Goal: Navigation & Orientation: Find specific page/section

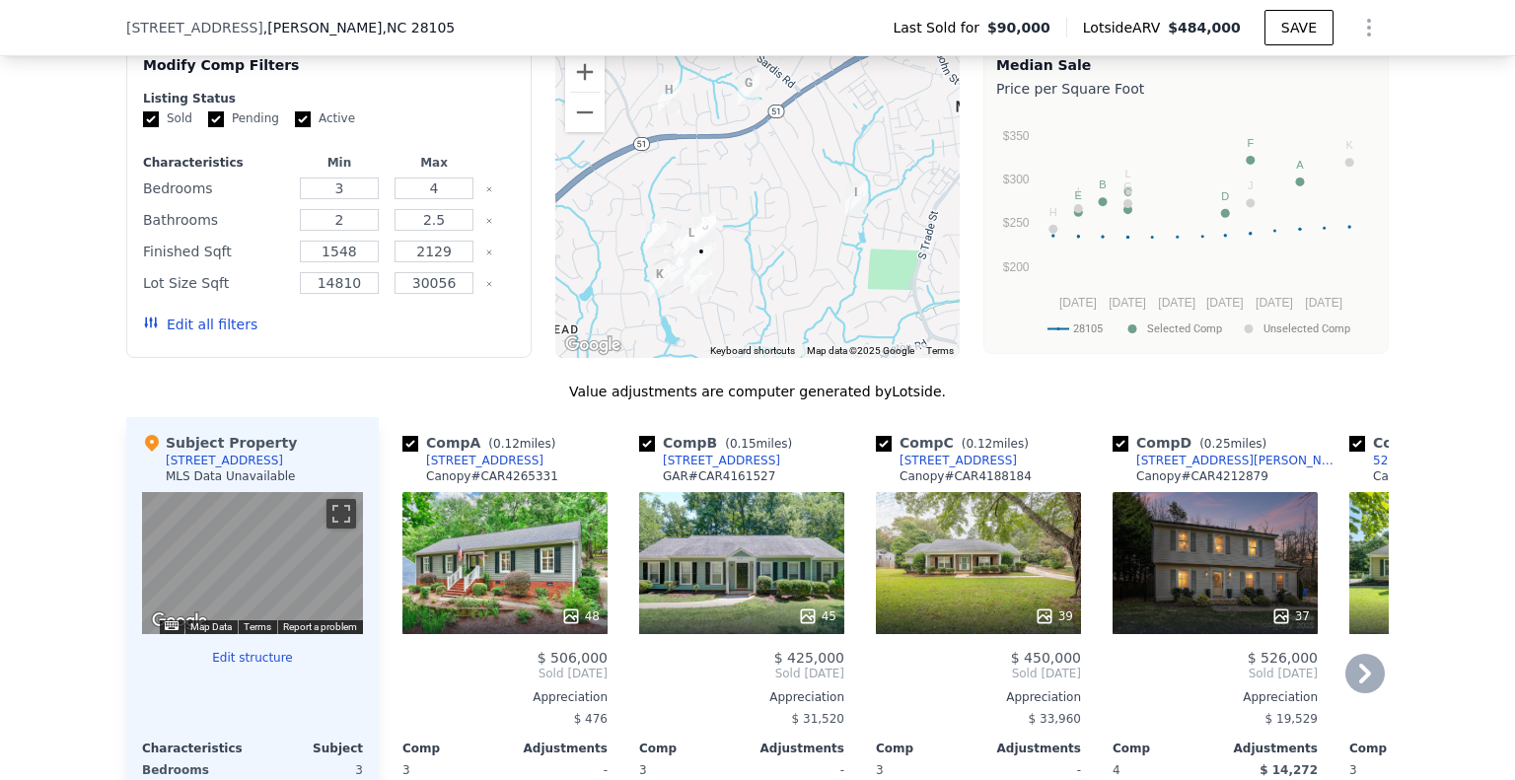
scroll to position [1571, 0]
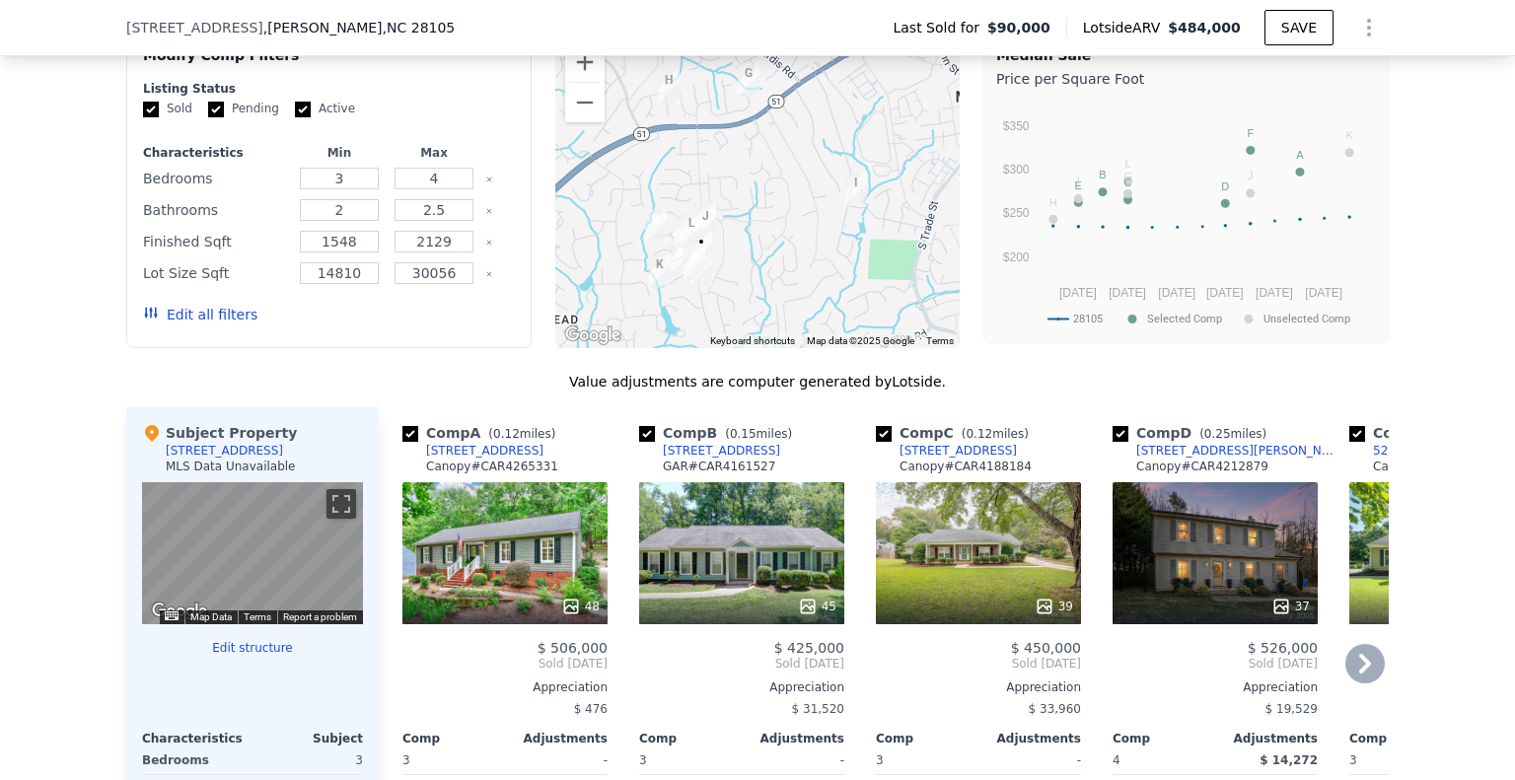
click at [1359, 674] on icon at bounding box center [1365, 664] width 12 height 20
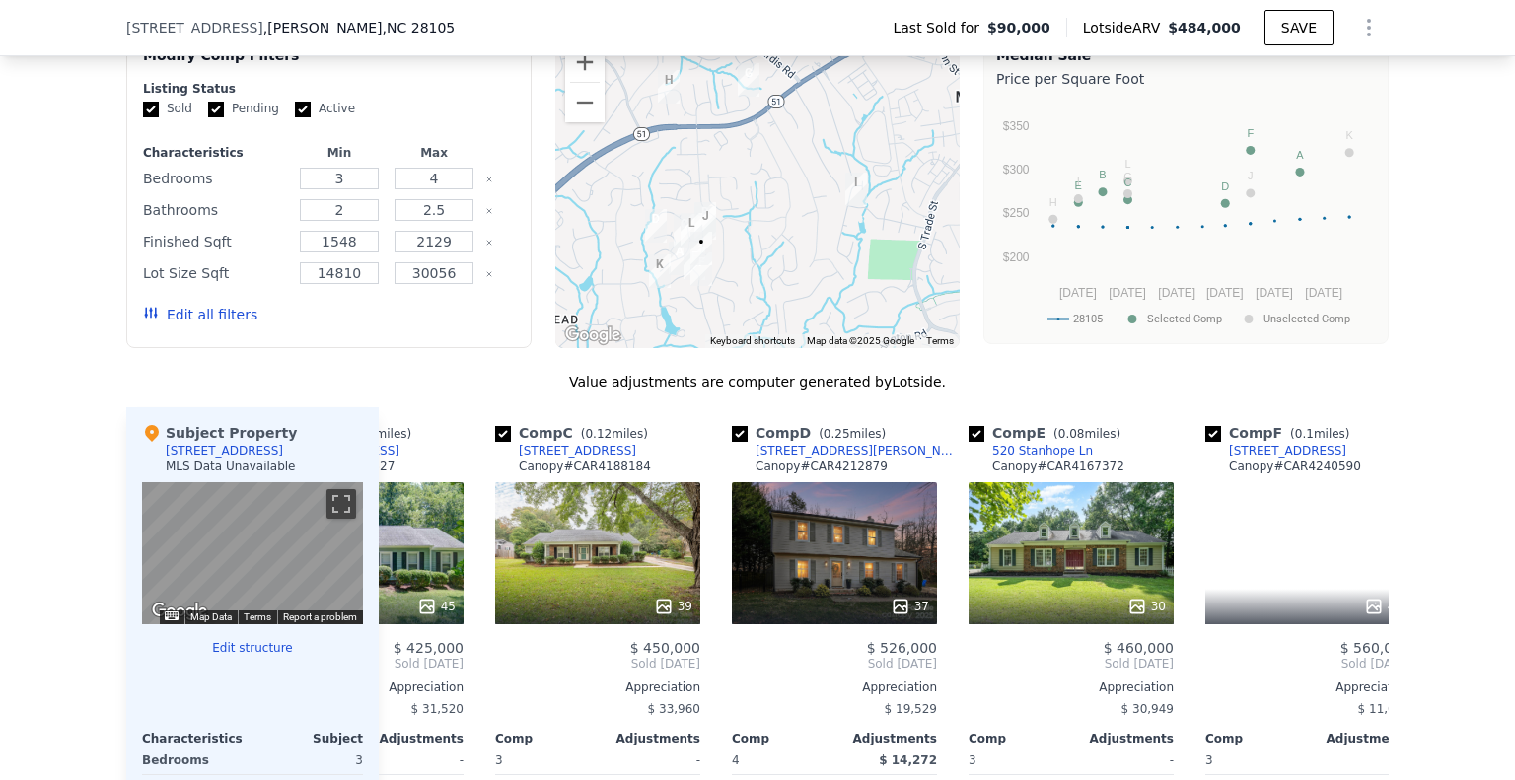
scroll to position [0, 474]
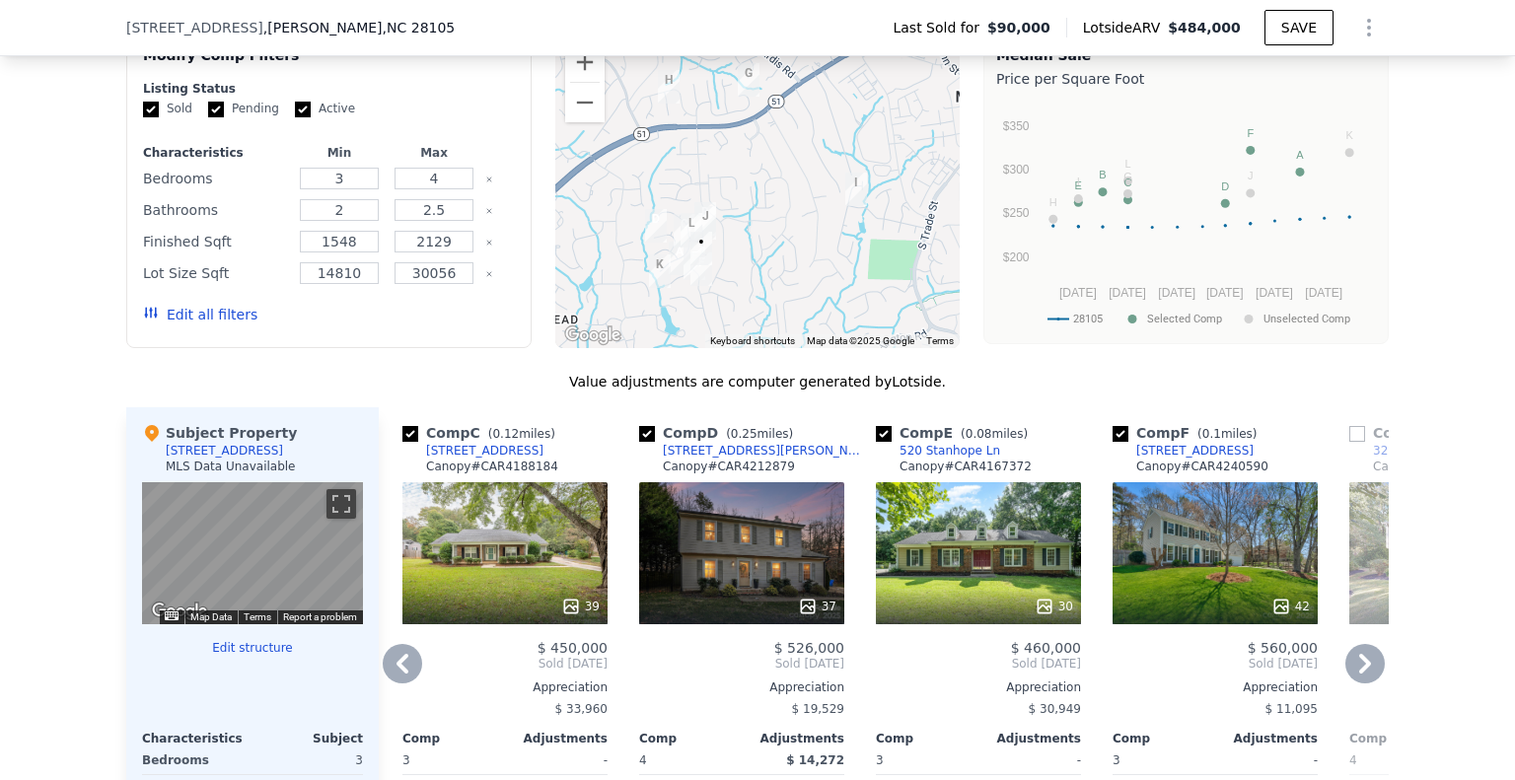
click at [1359, 674] on icon at bounding box center [1365, 664] width 12 height 20
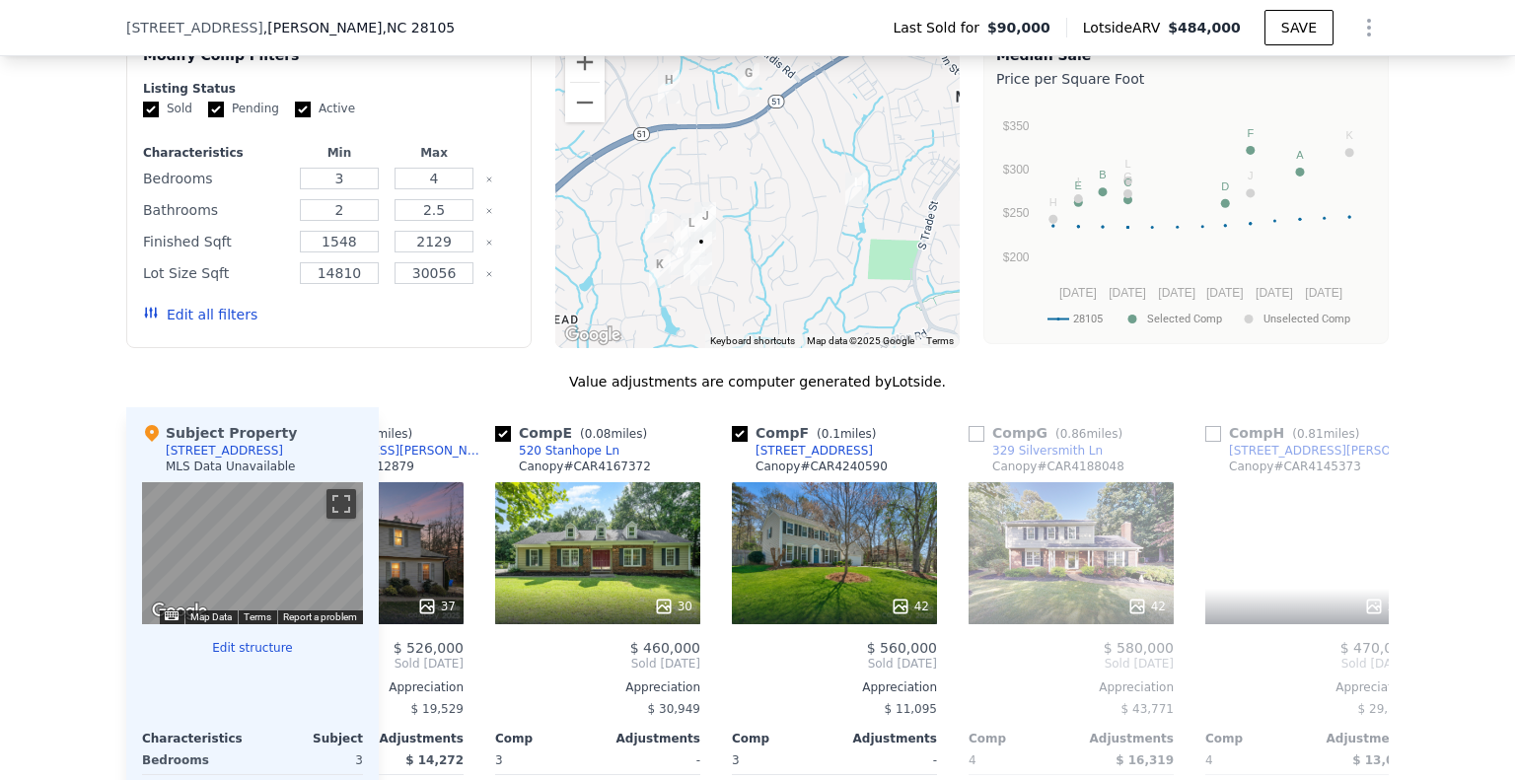
scroll to position [0, 947]
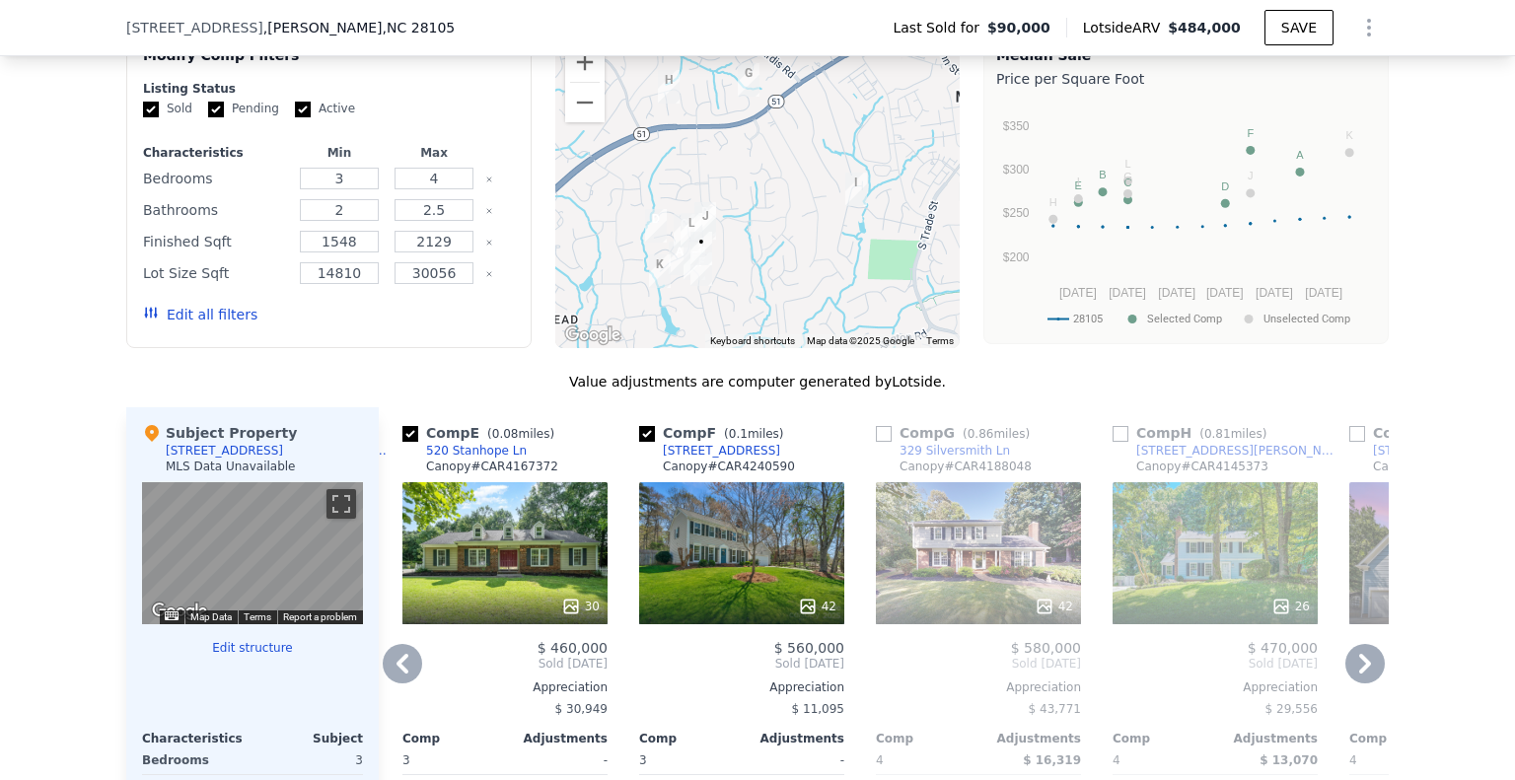
click at [1359, 674] on icon at bounding box center [1365, 664] width 12 height 20
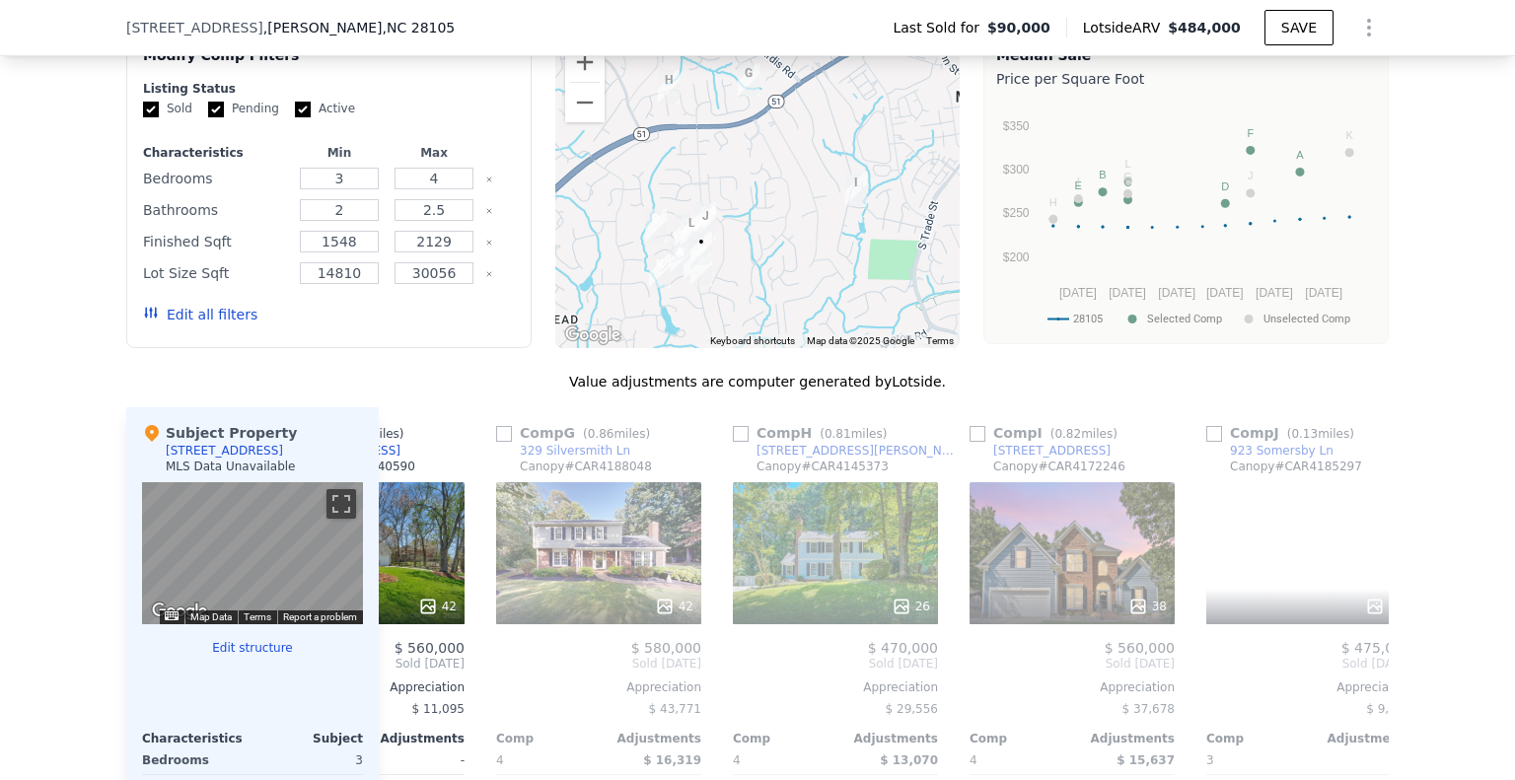
scroll to position [0, 1421]
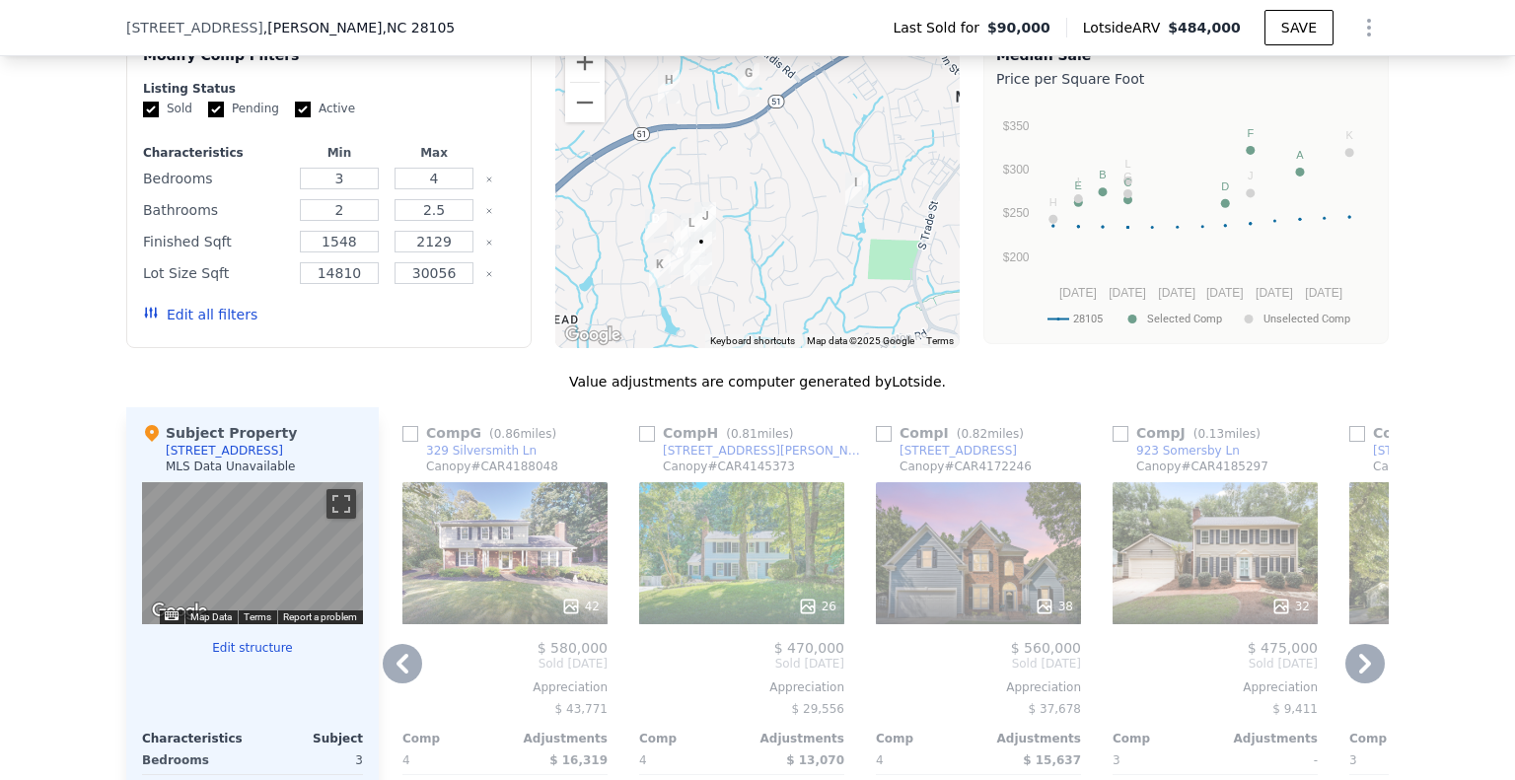
click at [1359, 674] on icon at bounding box center [1365, 664] width 12 height 20
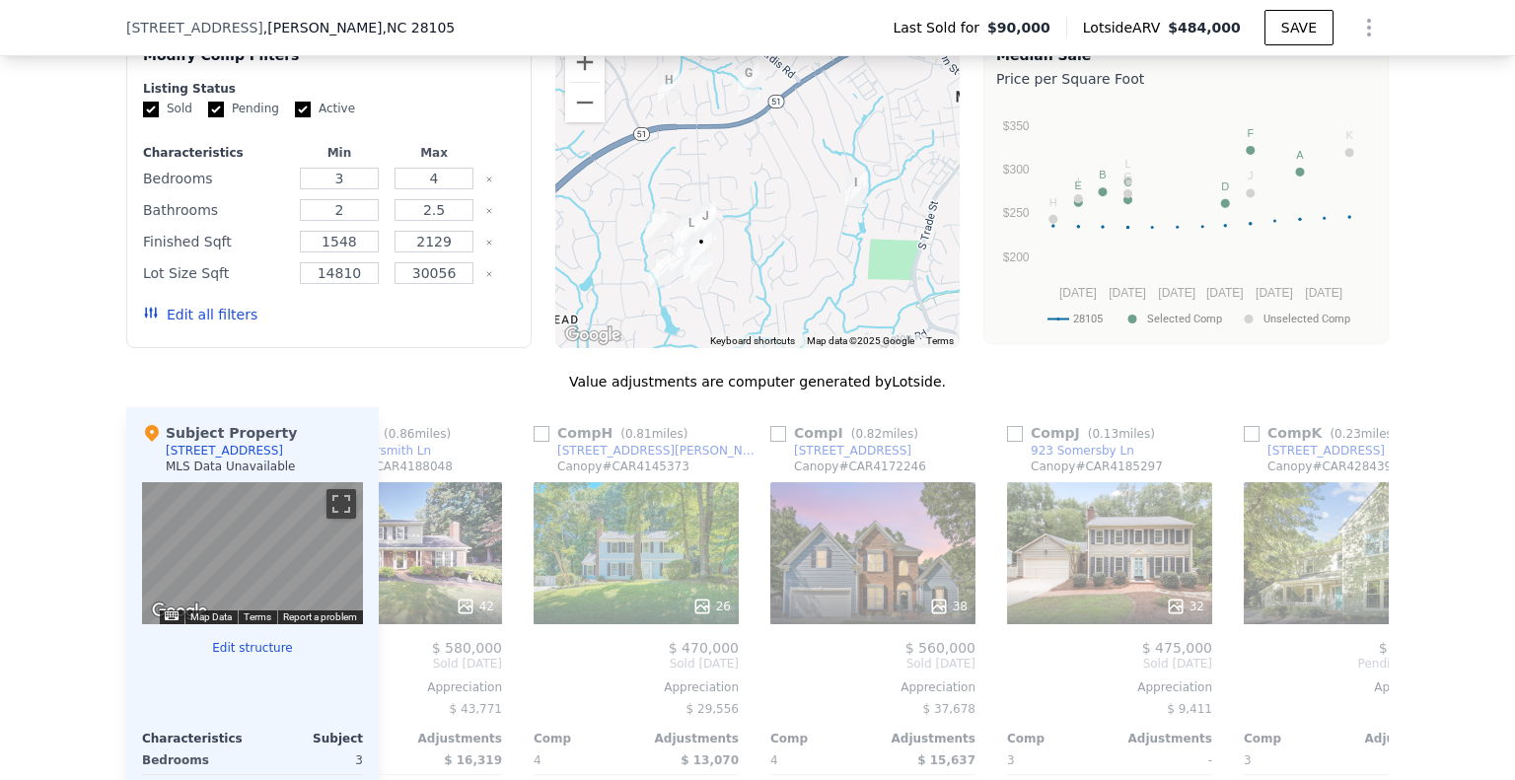
scroll to position [0, 1878]
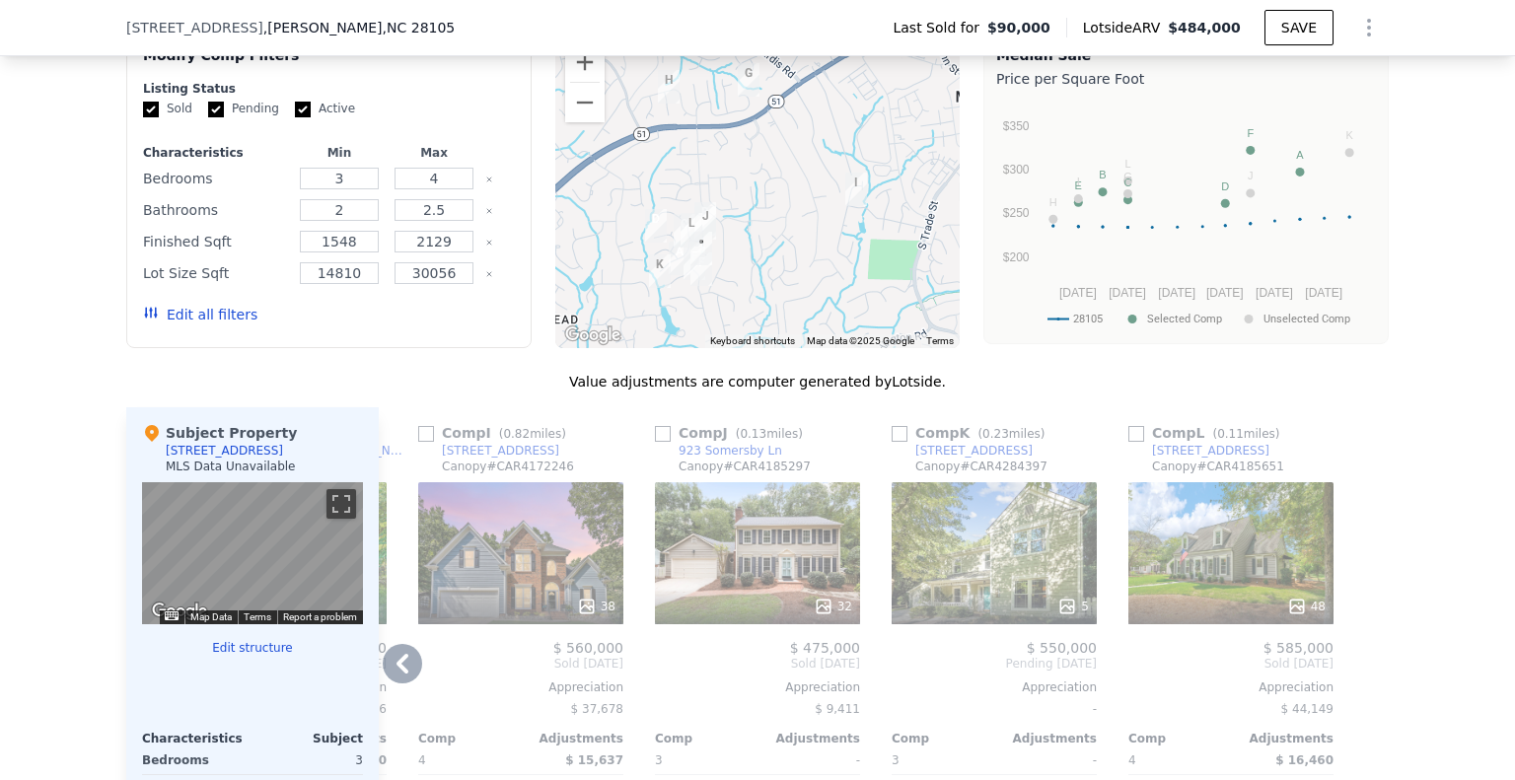
click at [1359, 681] on div at bounding box center [1373, 710] width 32 height 606
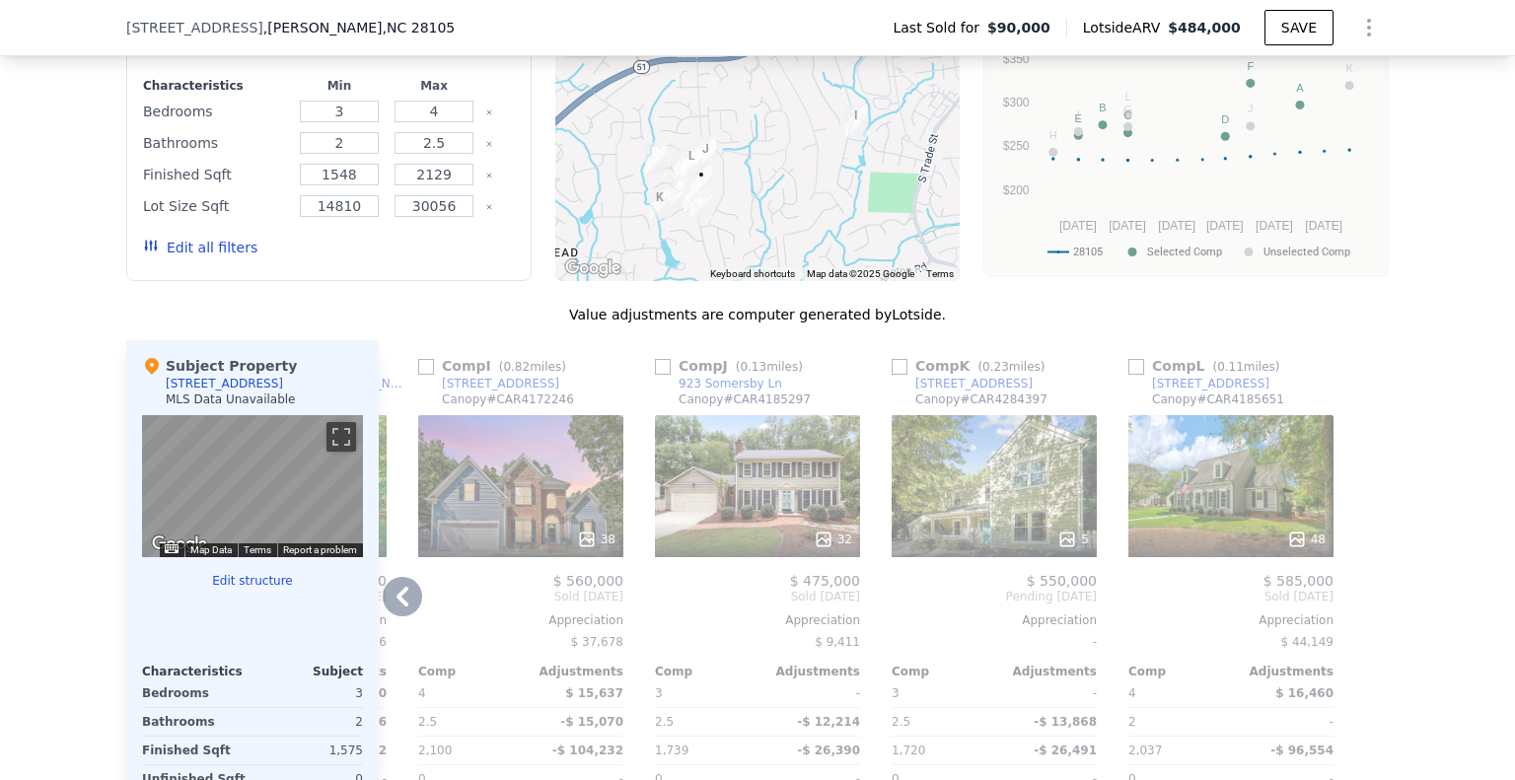
scroll to position [1669, 0]
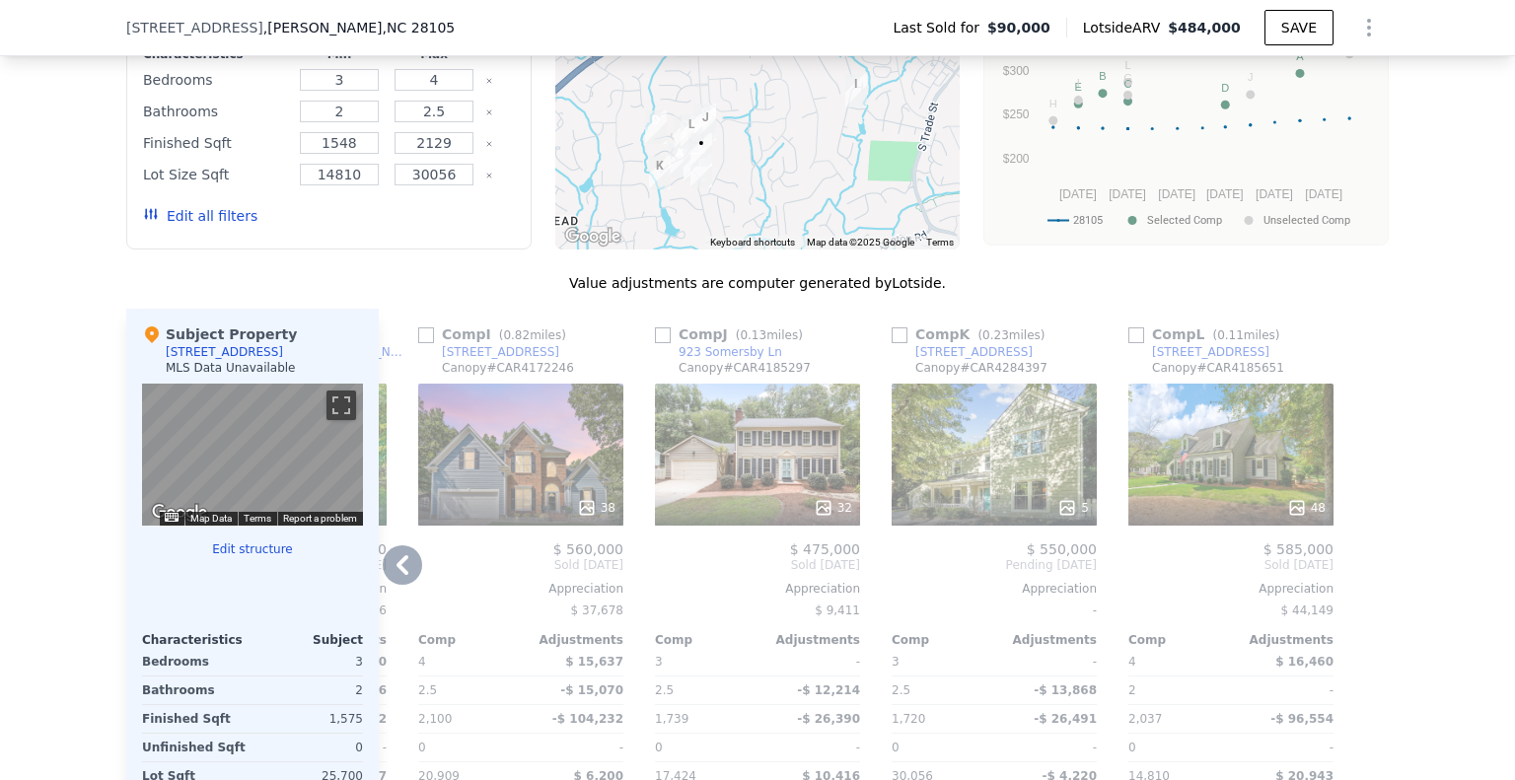
click at [396, 578] on icon at bounding box center [402, 565] width 39 height 39
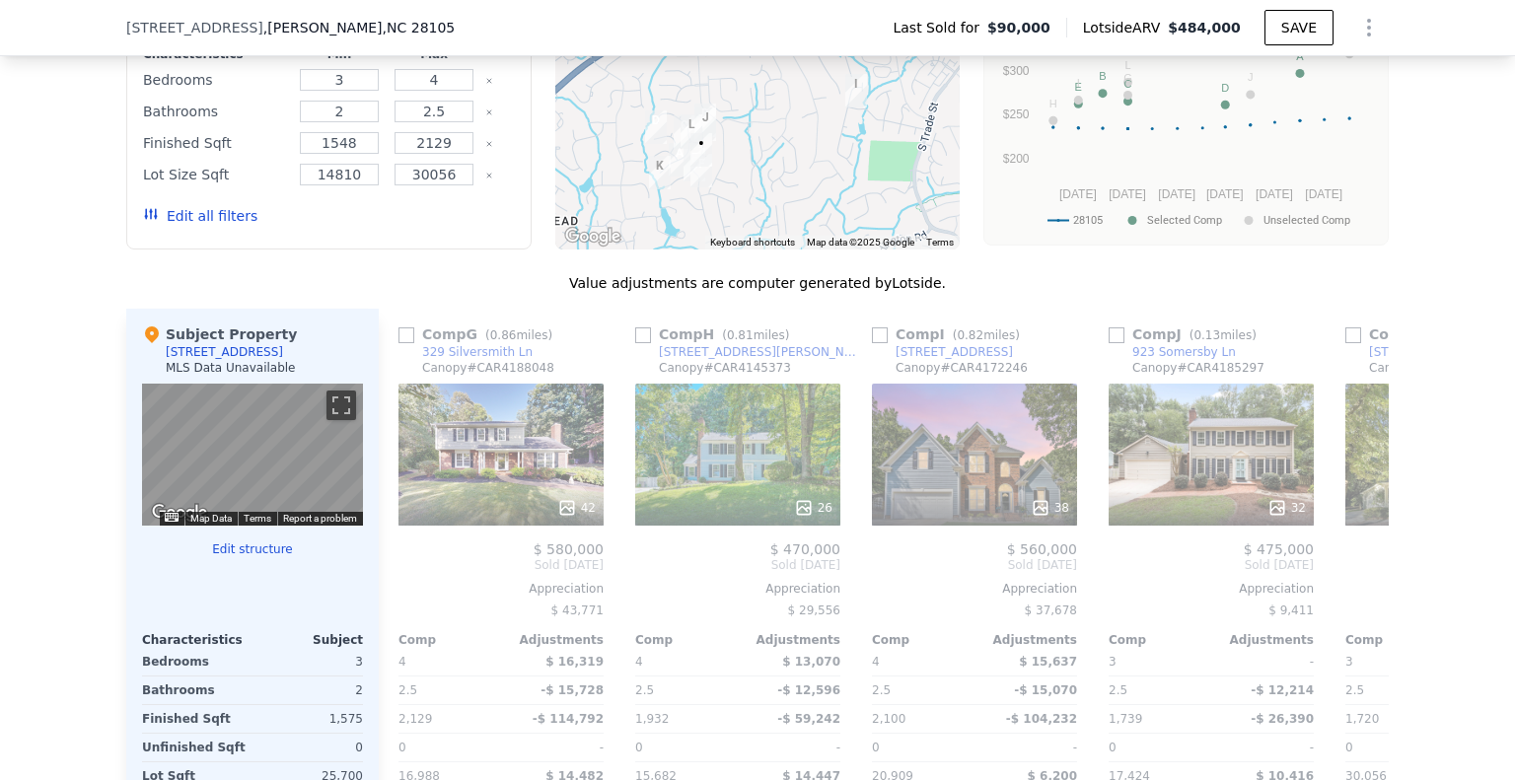
scroll to position [0, 1405]
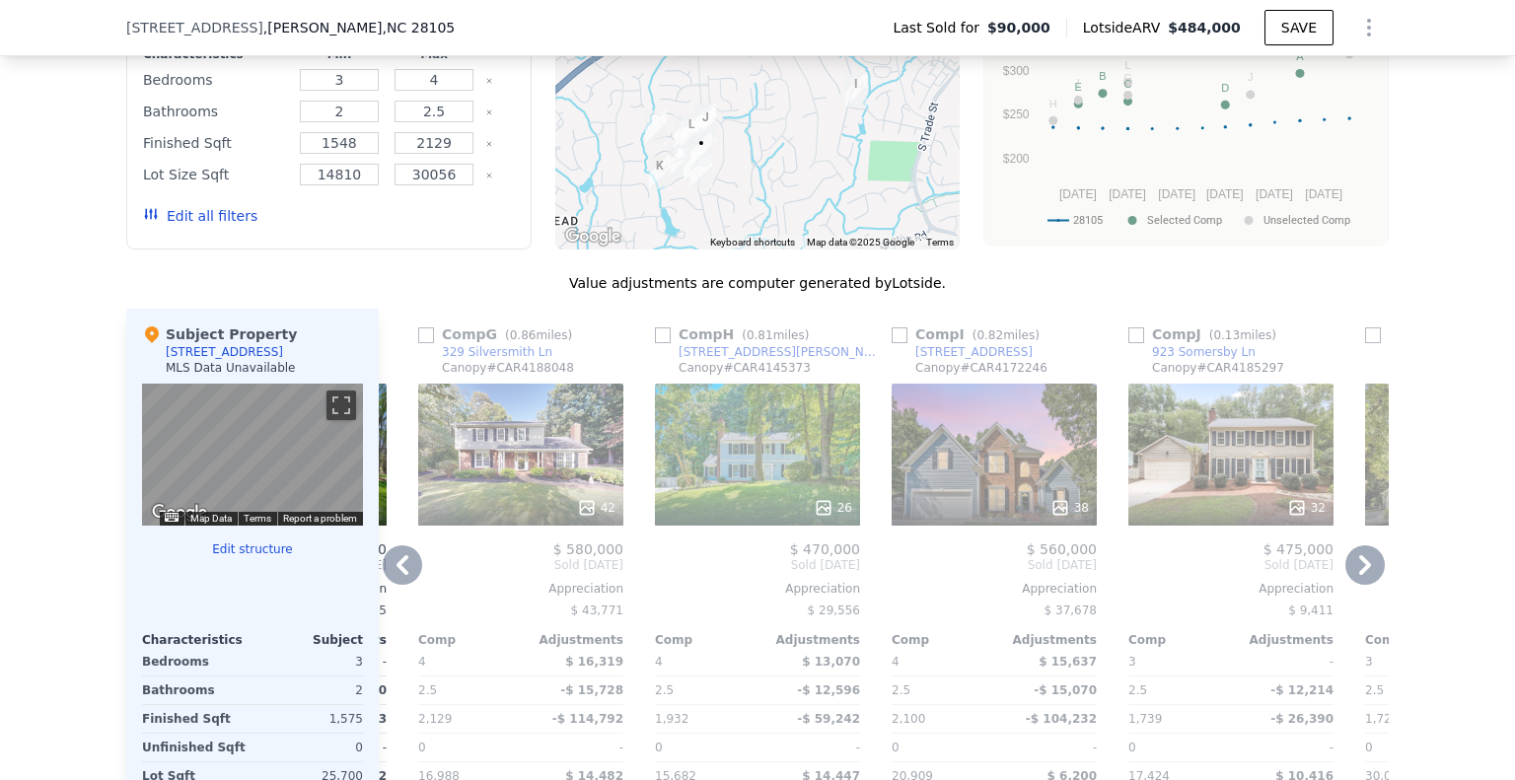
click at [393, 583] on icon at bounding box center [402, 565] width 39 height 39
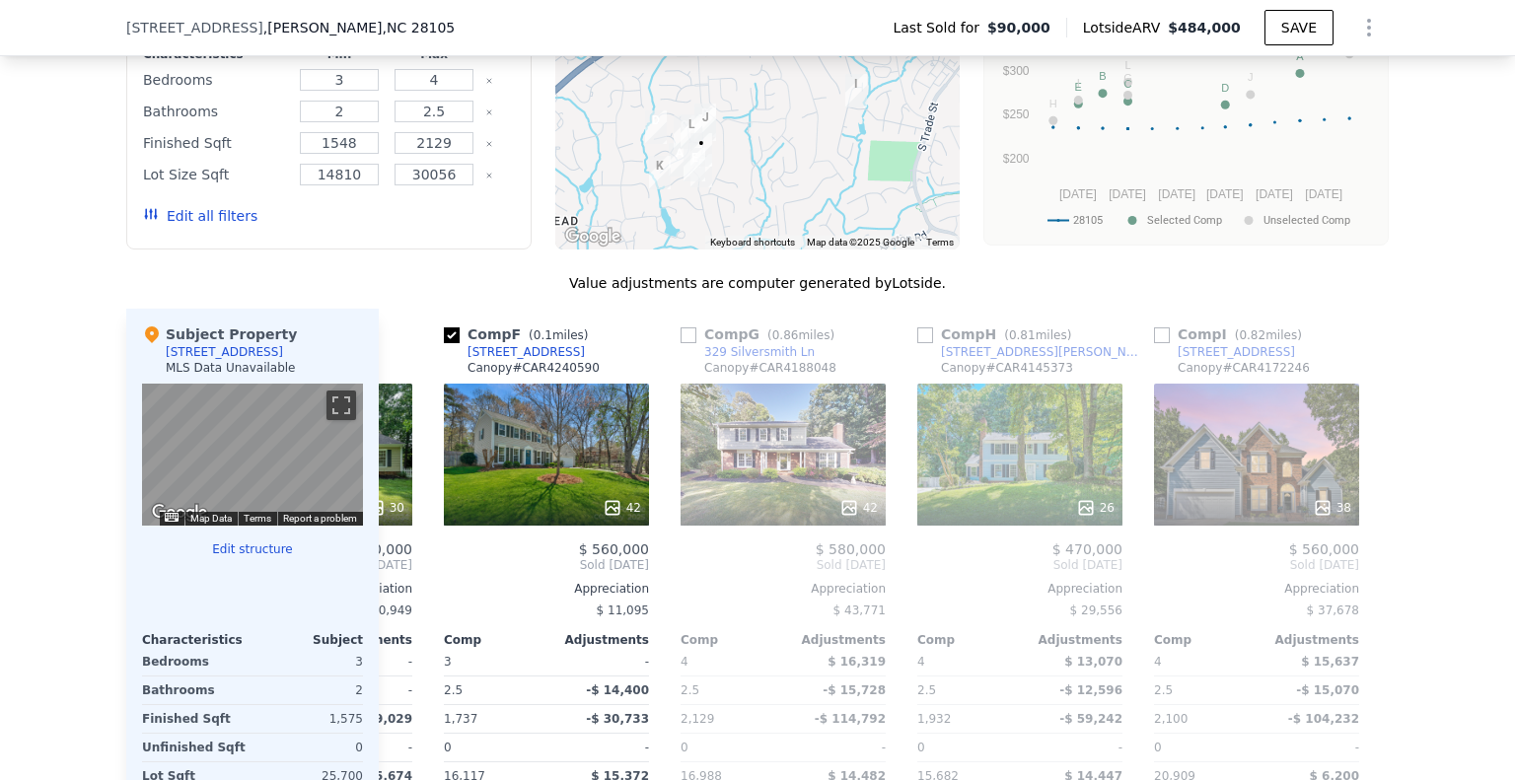
scroll to position [0, 931]
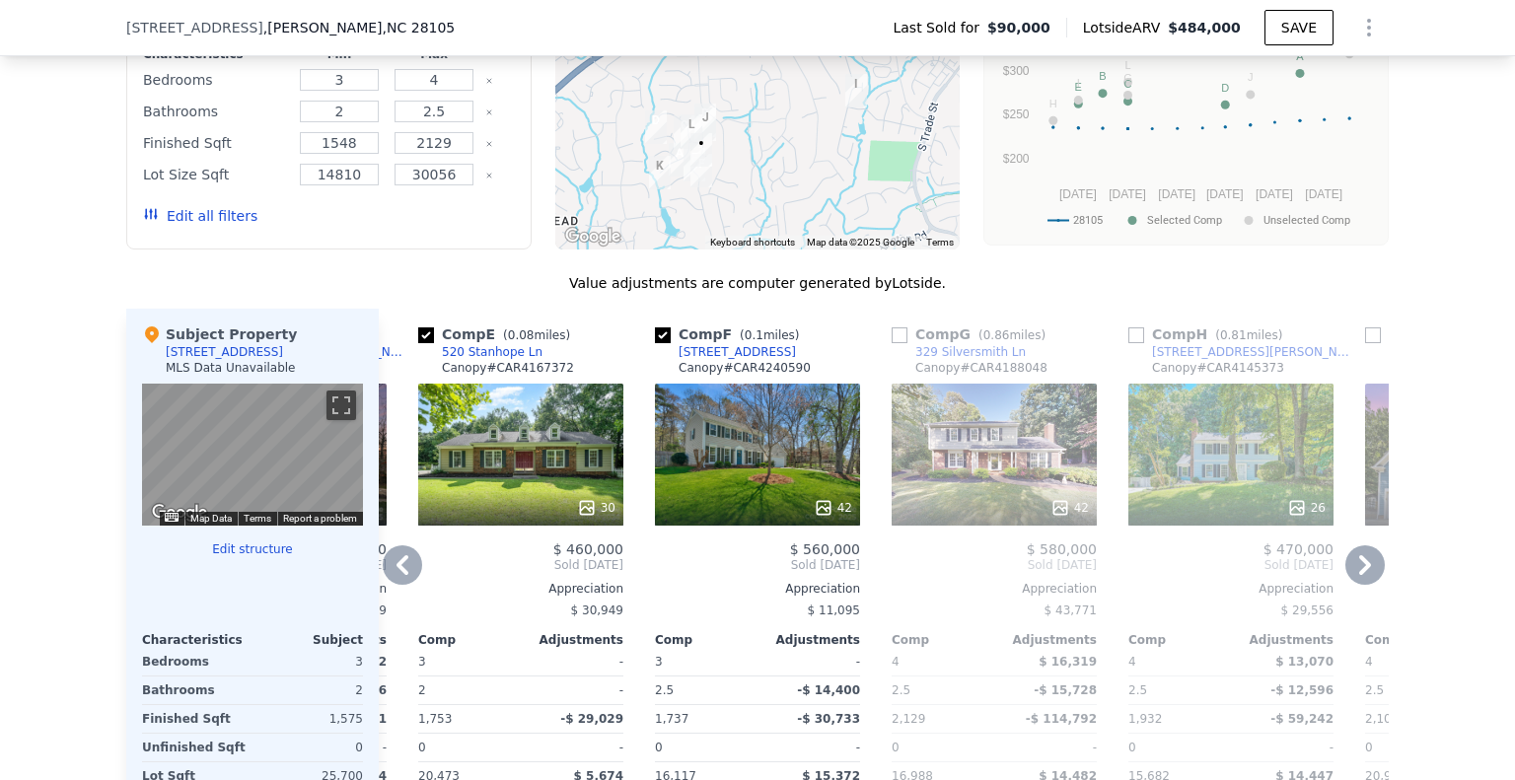
click at [1362, 574] on icon at bounding box center [1365, 565] width 39 height 39
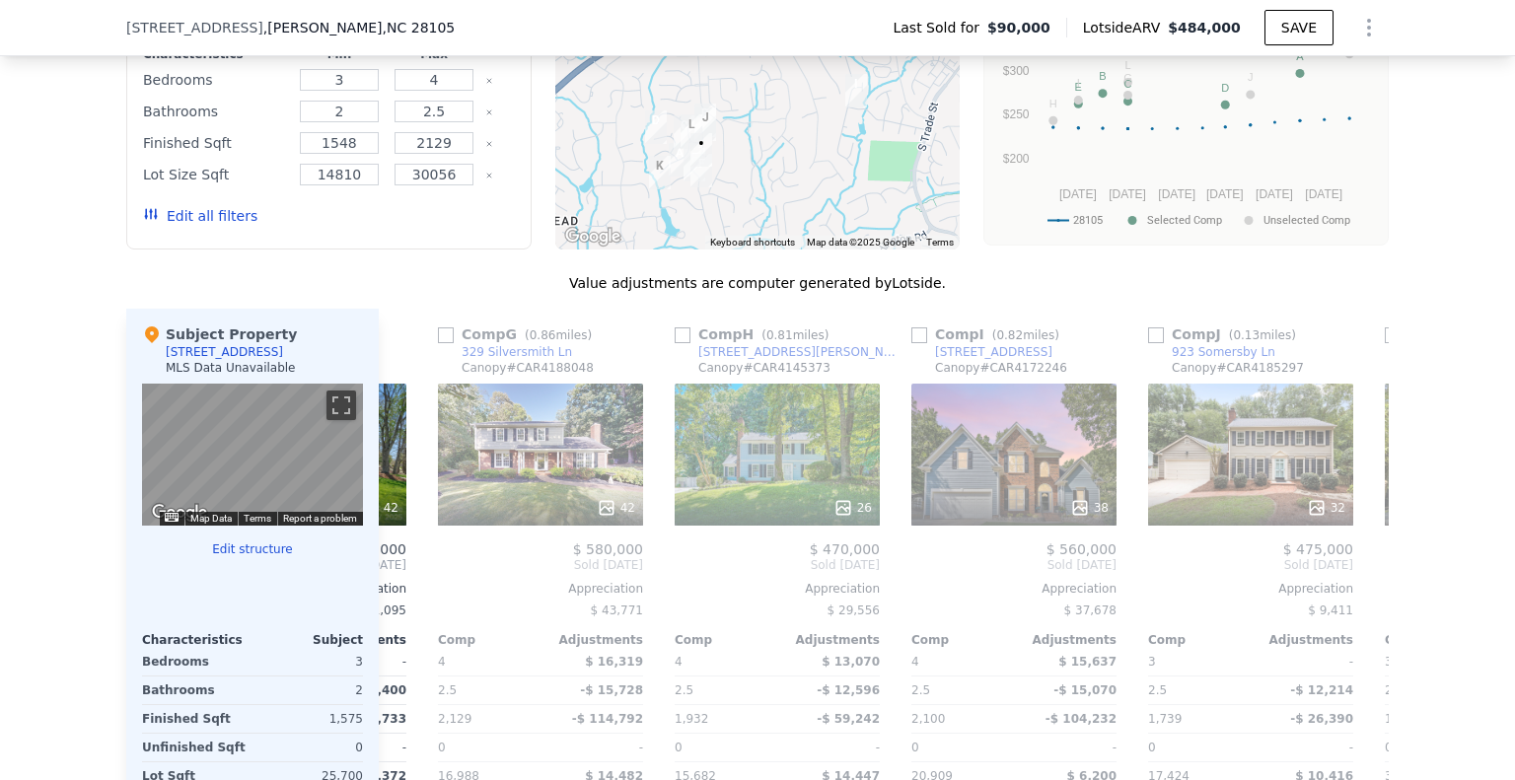
scroll to position [0, 1405]
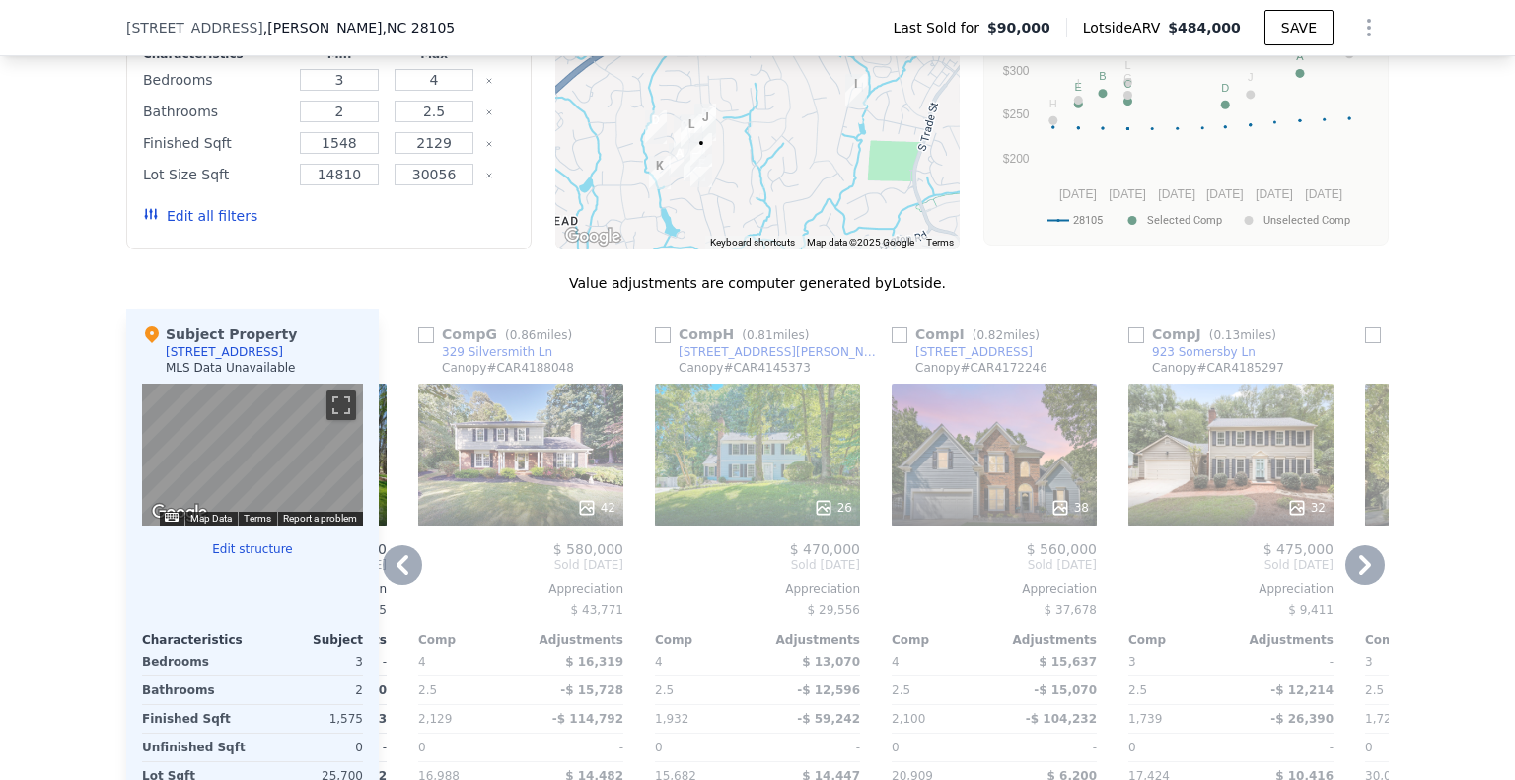
click at [1365, 579] on icon at bounding box center [1365, 565] width 39 height 39
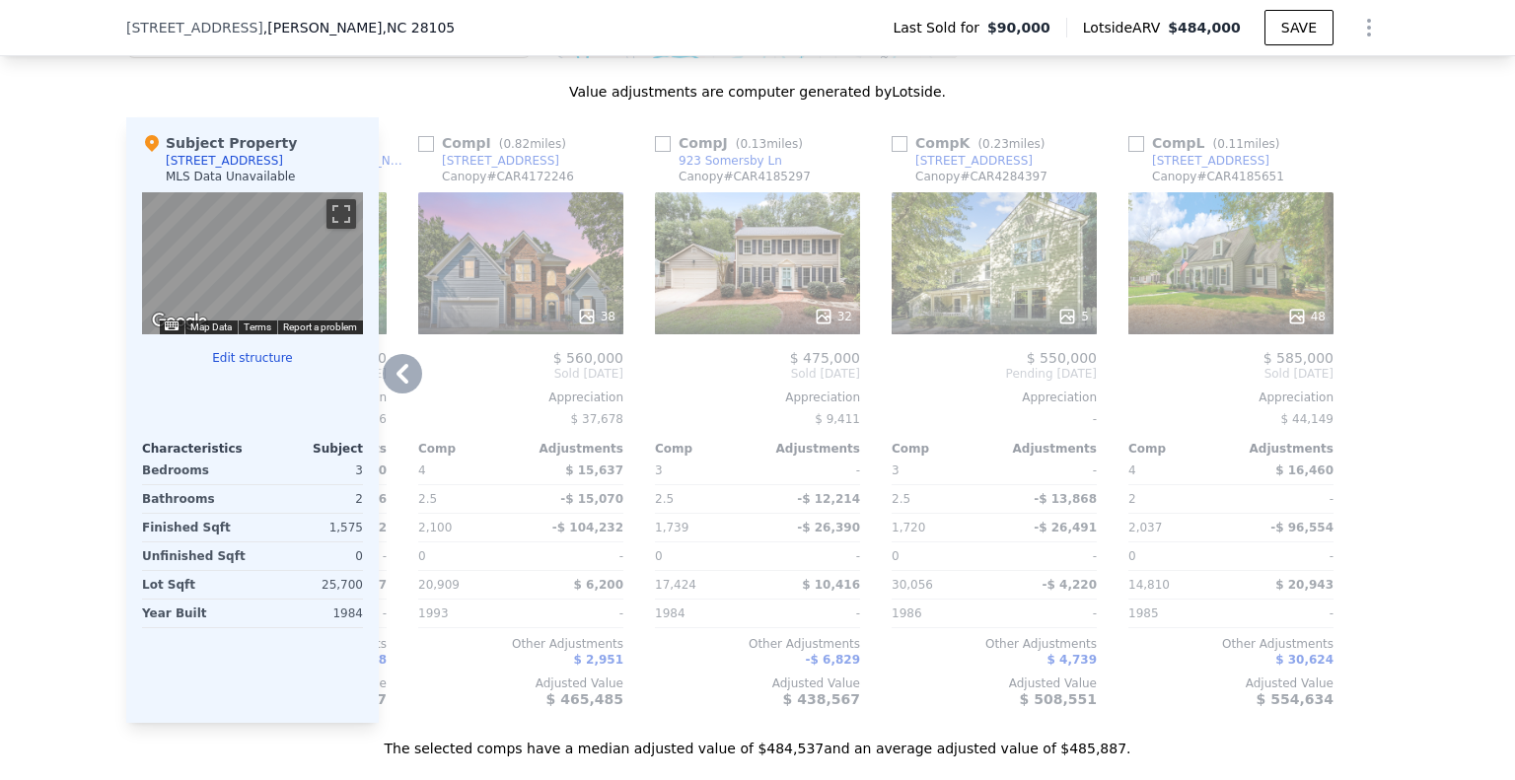
scroll to position [1866, 0]
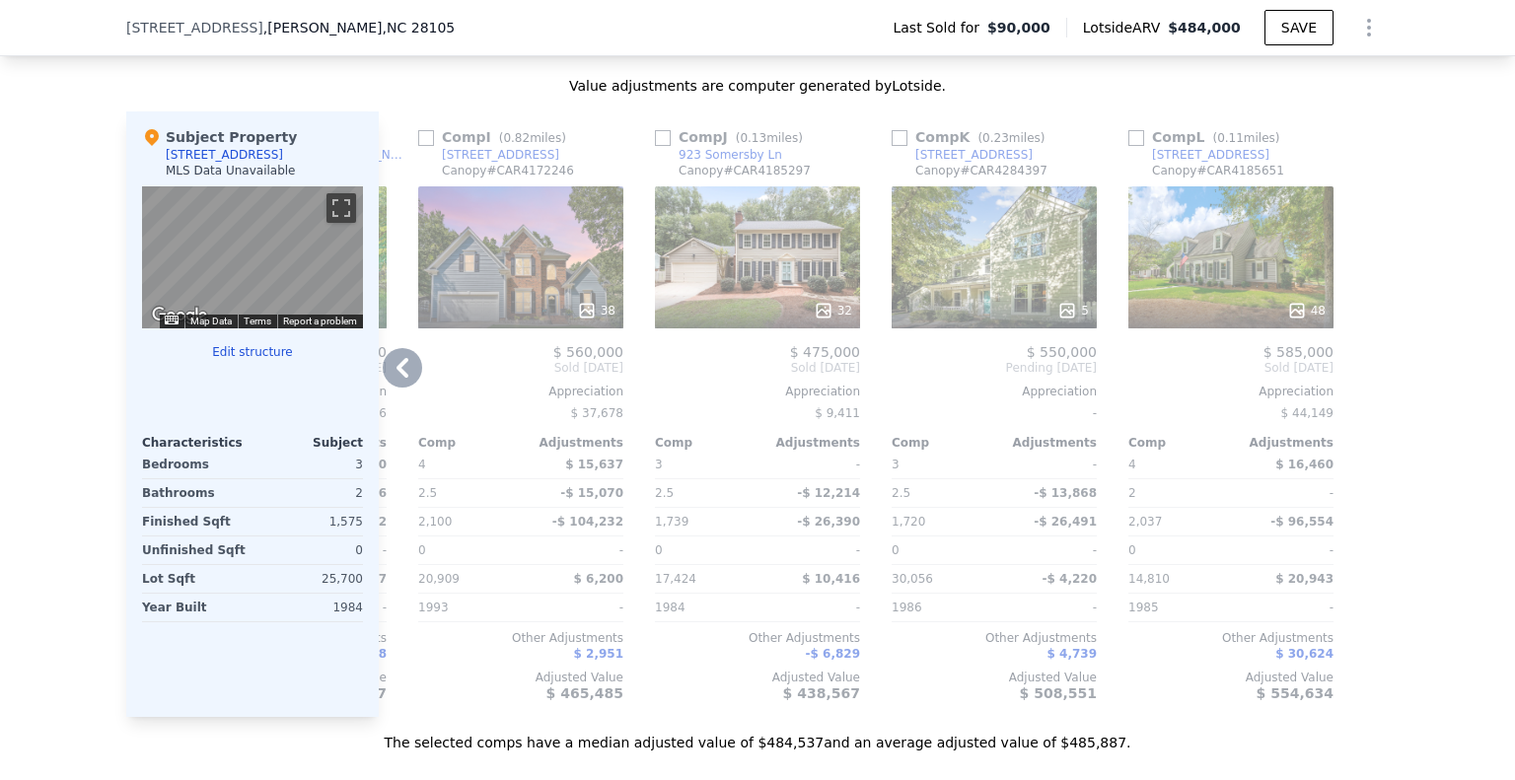
click at [394, 388] on icon at bounding box center [402, 367] width 39 height 39
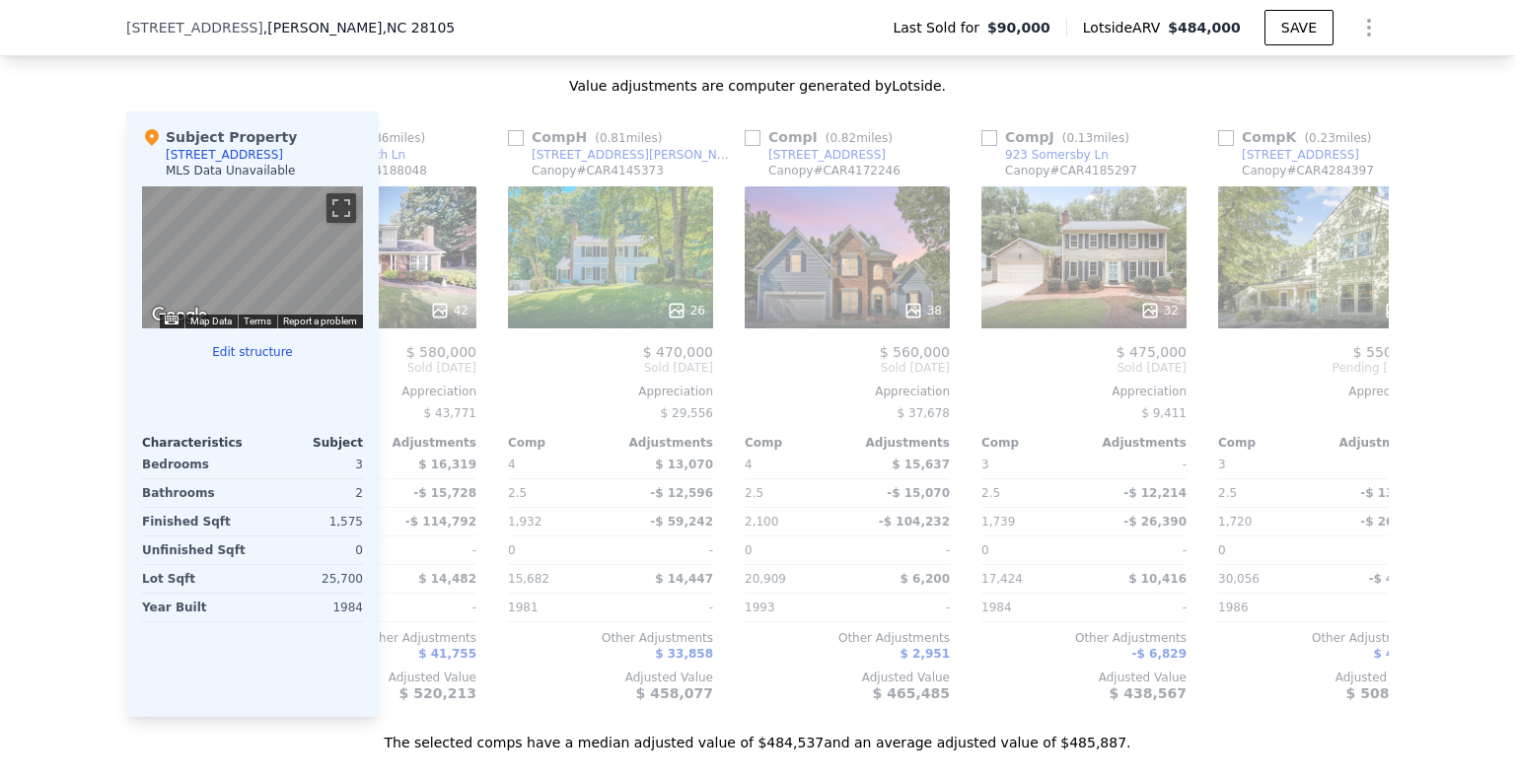
scroll to position [0, 1405]
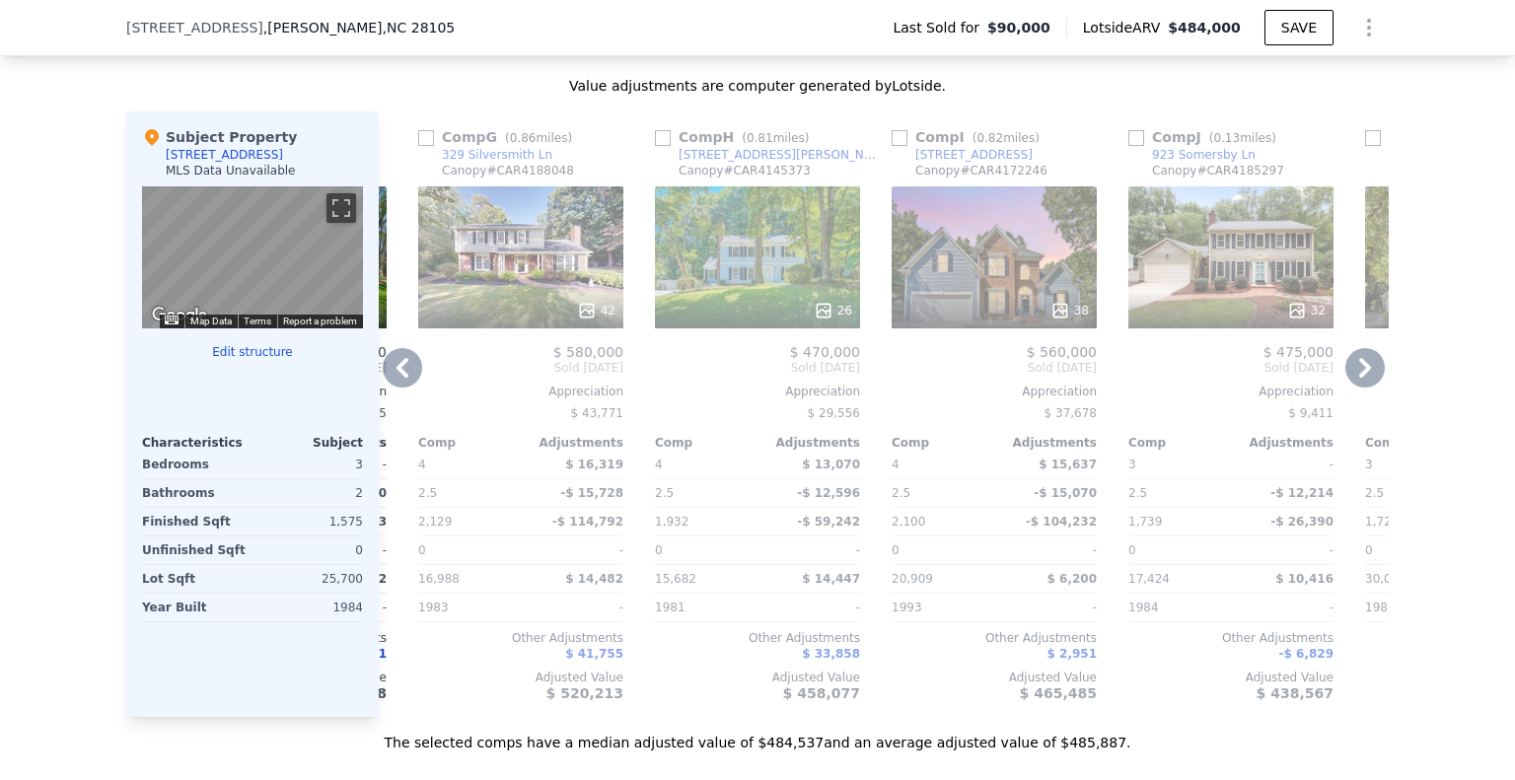
click at [396, 383] on icon at bounding box center [402, 367] width 39 height 39
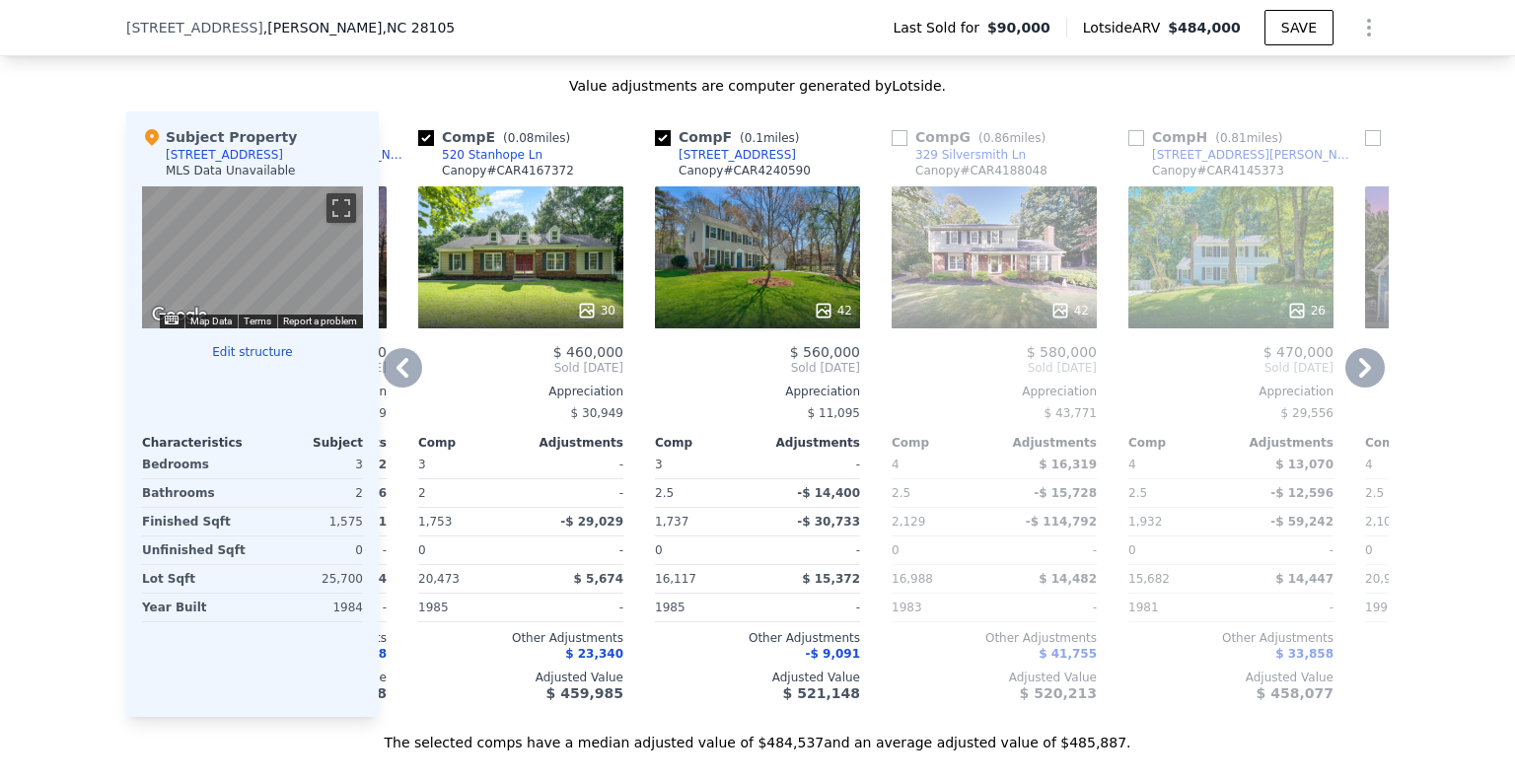
click at [398, 383] on icon at bounding box center [402, 367] width 39 height 39
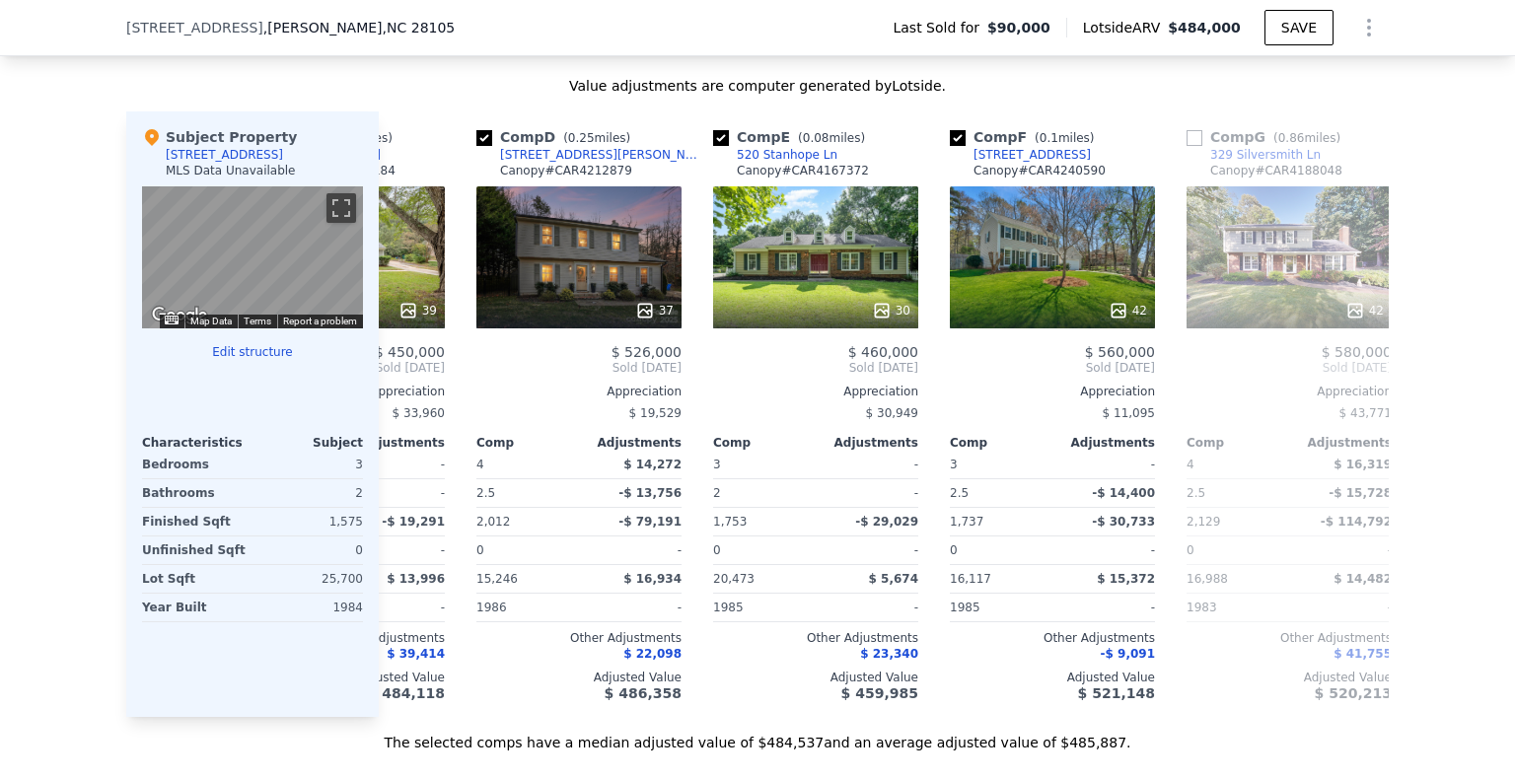
scroll to position [0, 458]
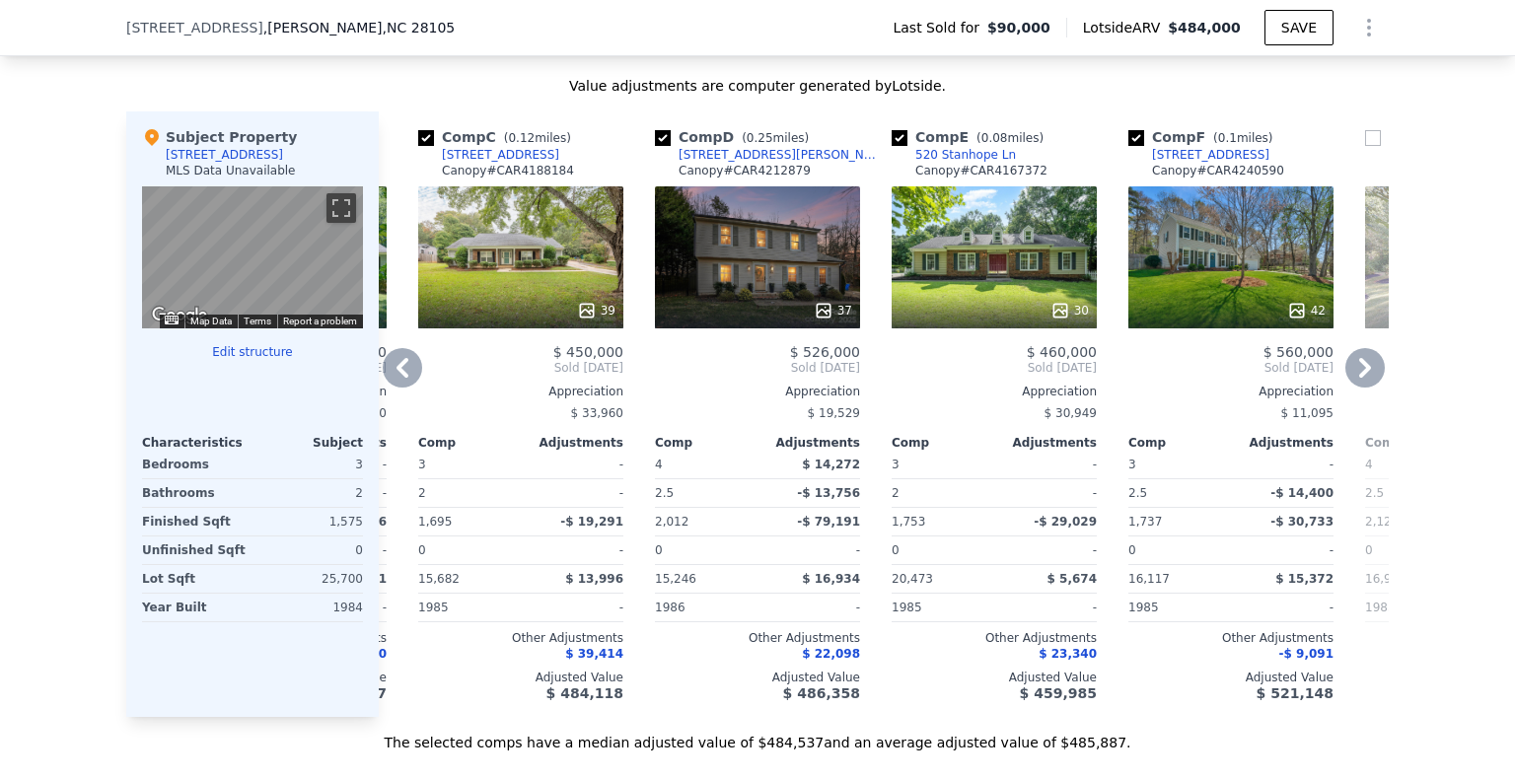
click at [398, 384] on icon at bounding box center [402, 367] width 39 height 39
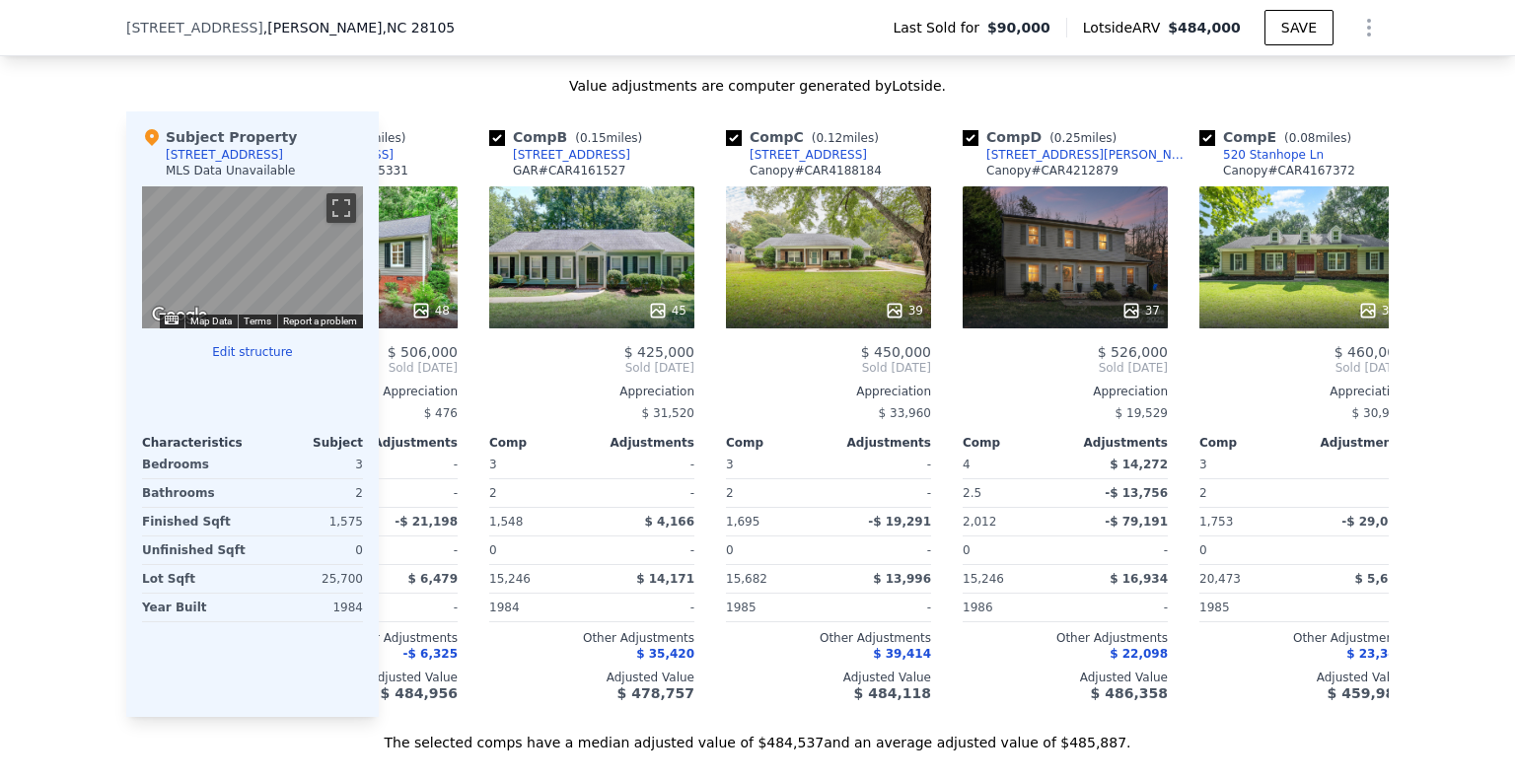
scroll to position [0, 0]
